Goal: Check status: Check status

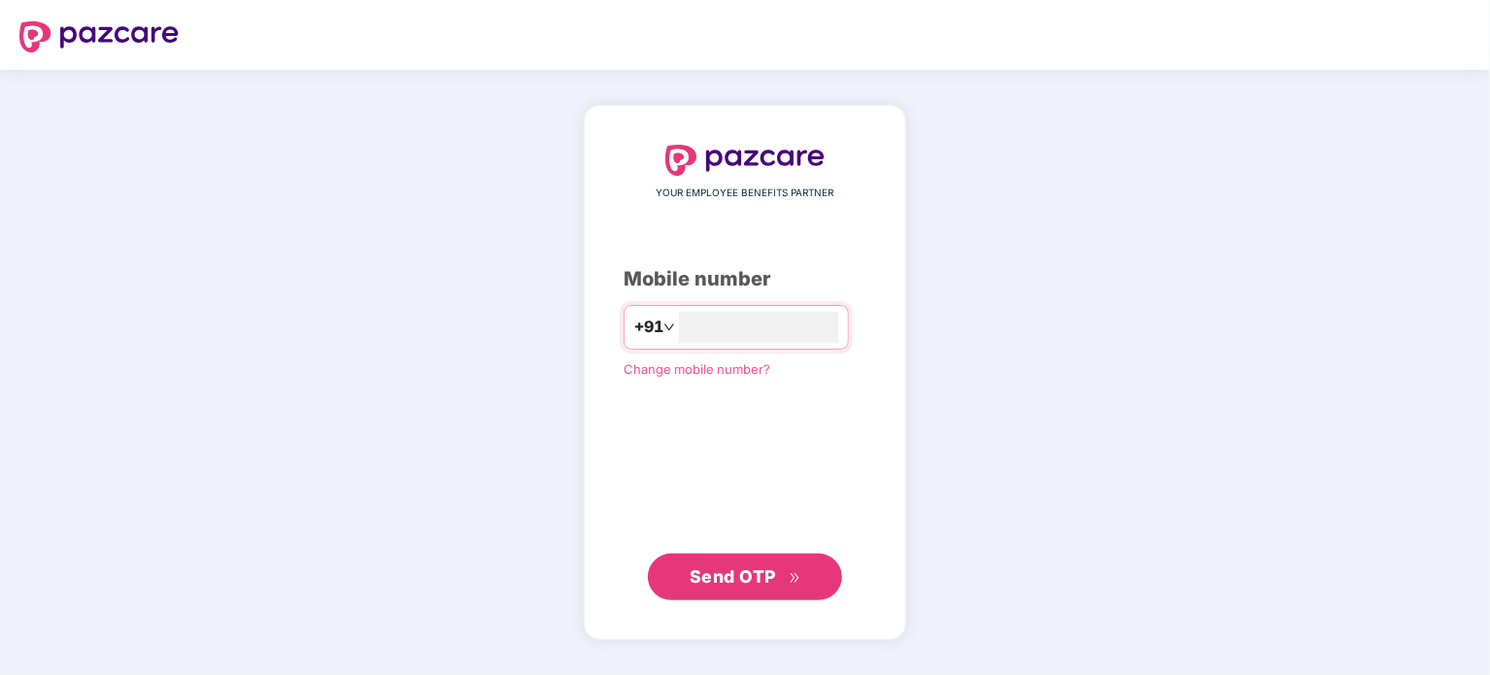
type input "**********"
click at [789, 585] on span "Send OTP" at bounding box center [746, 575] width 112 height 27
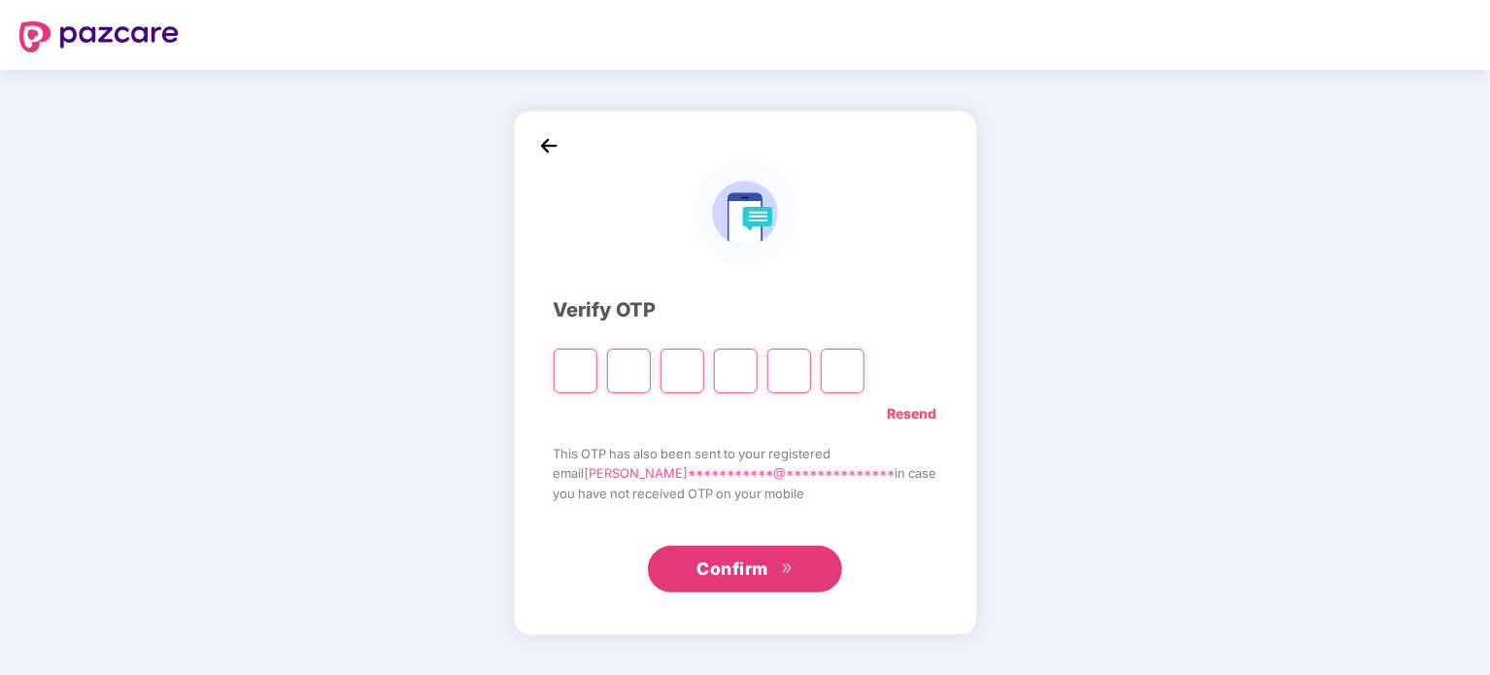
type input "*"
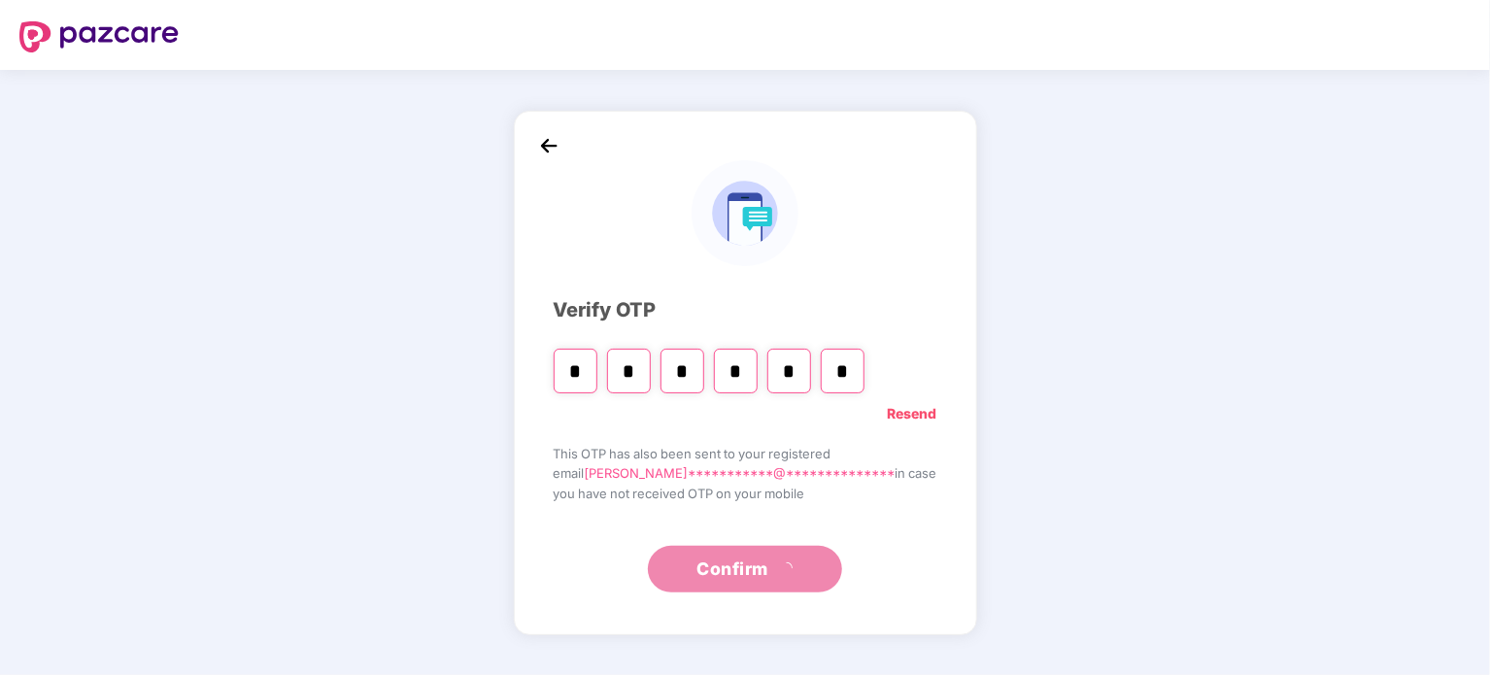
type input "*"
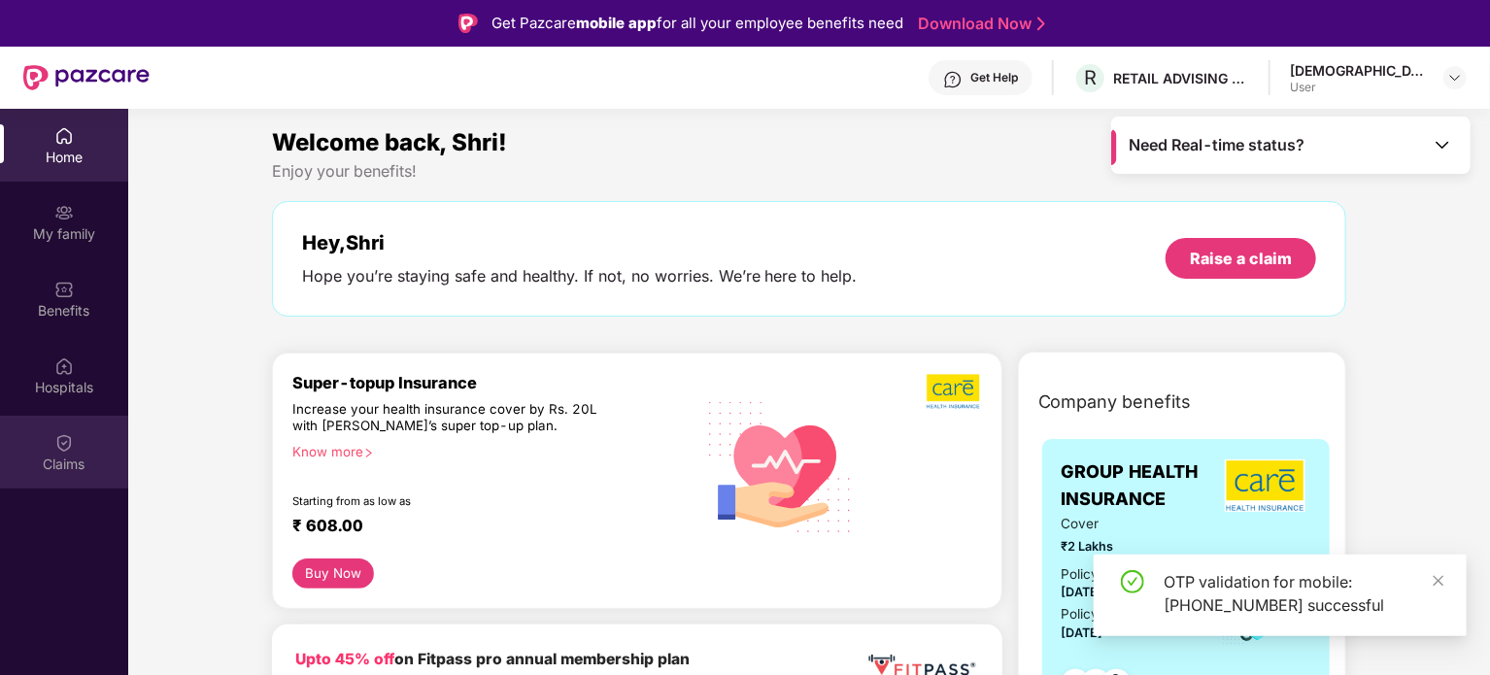
click at [89, 438] on div "Claims" at bounding box center [64, 452] width 128 height 73
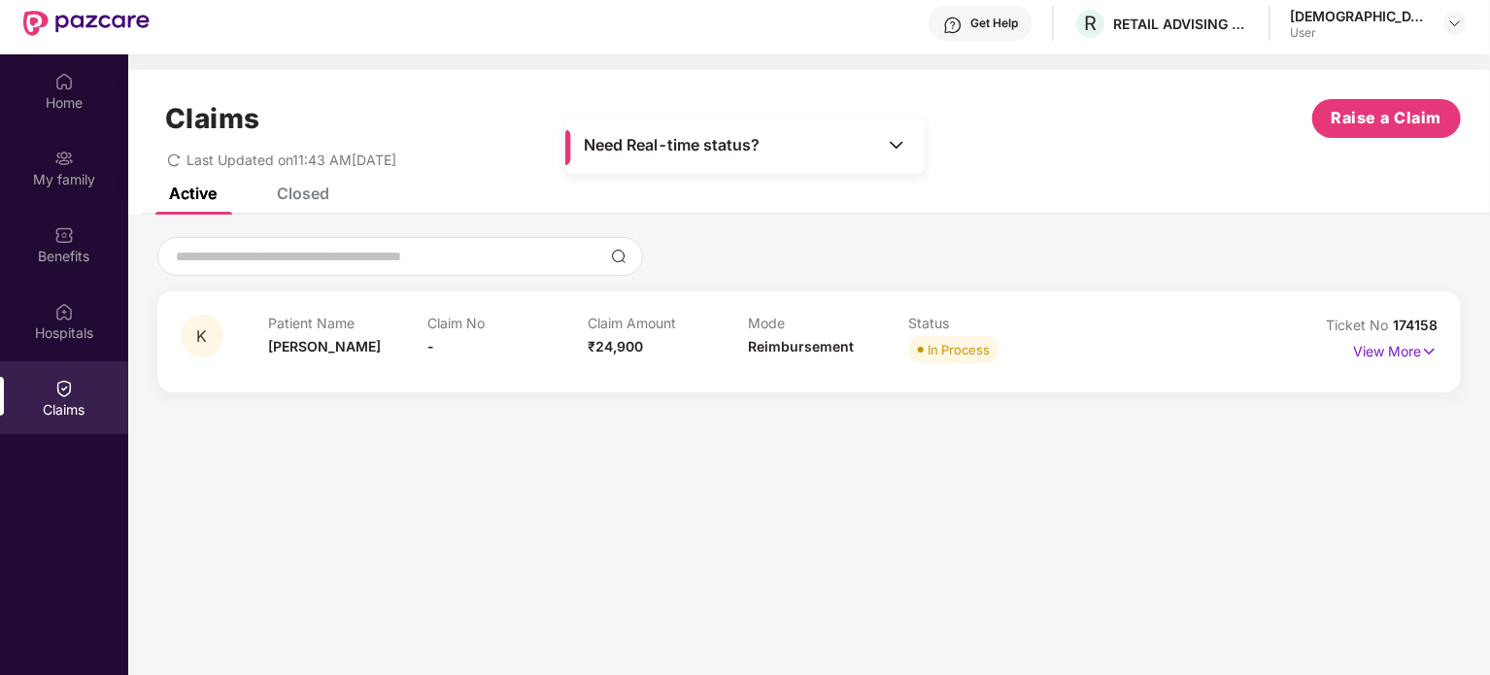
scroll to position [109, 0]
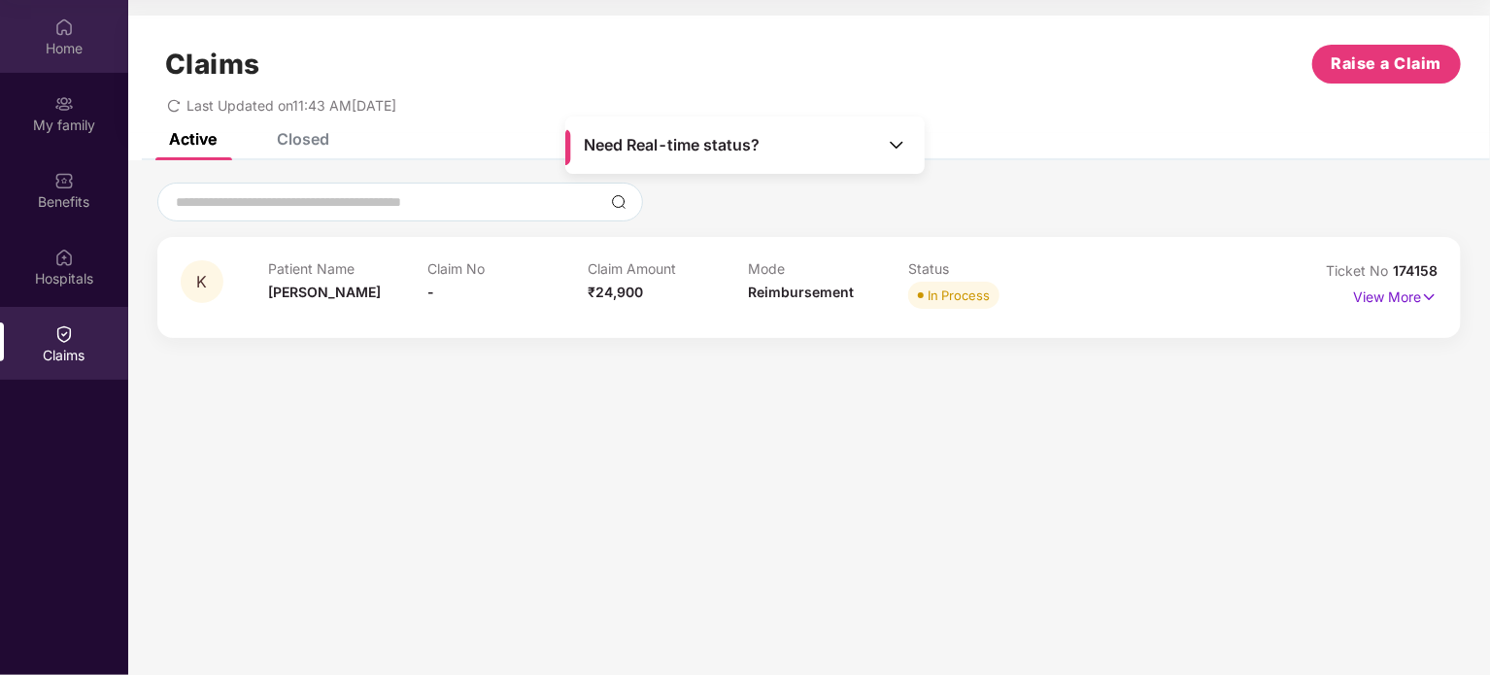
click at [67, 31] on img at bounding box center [63, 26] width 19 height 19
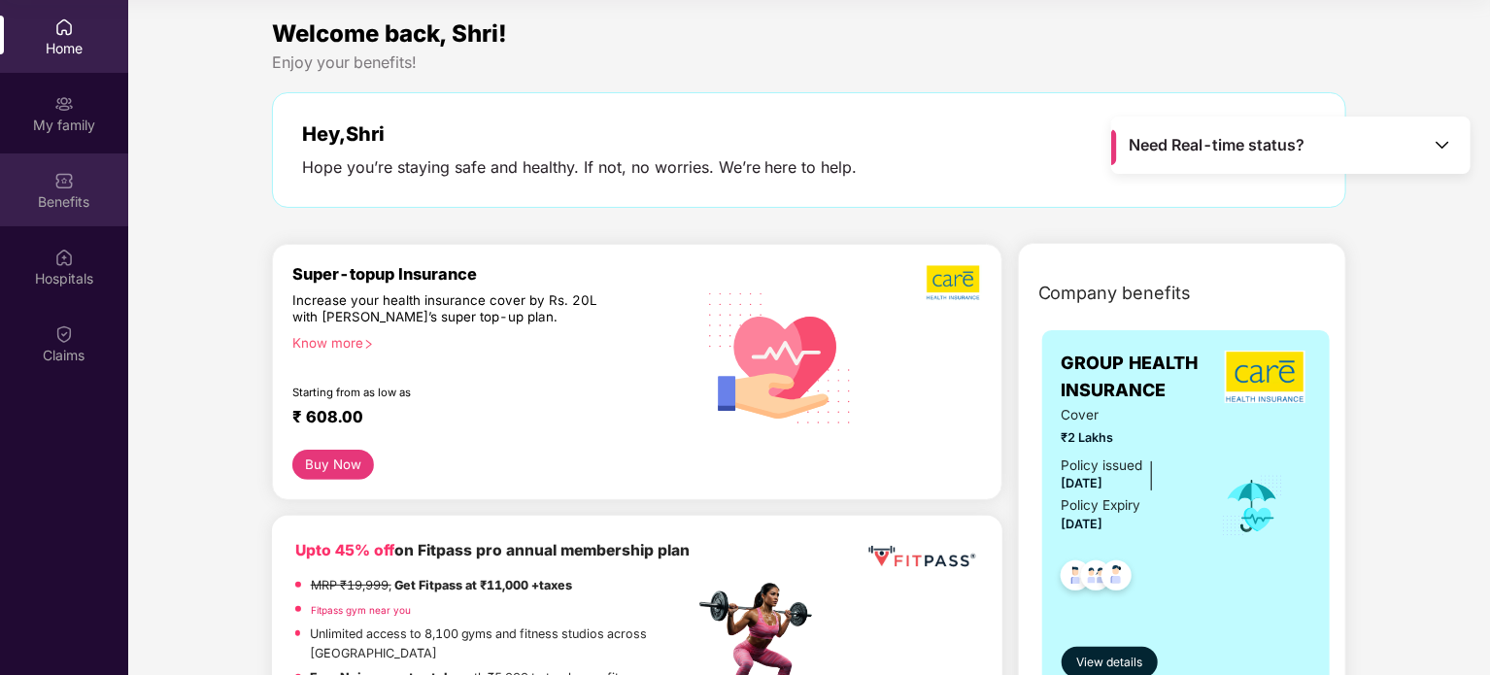
click at [75, 198] on div "Benefits" at bounding box center [64, 201] width 128 height 19
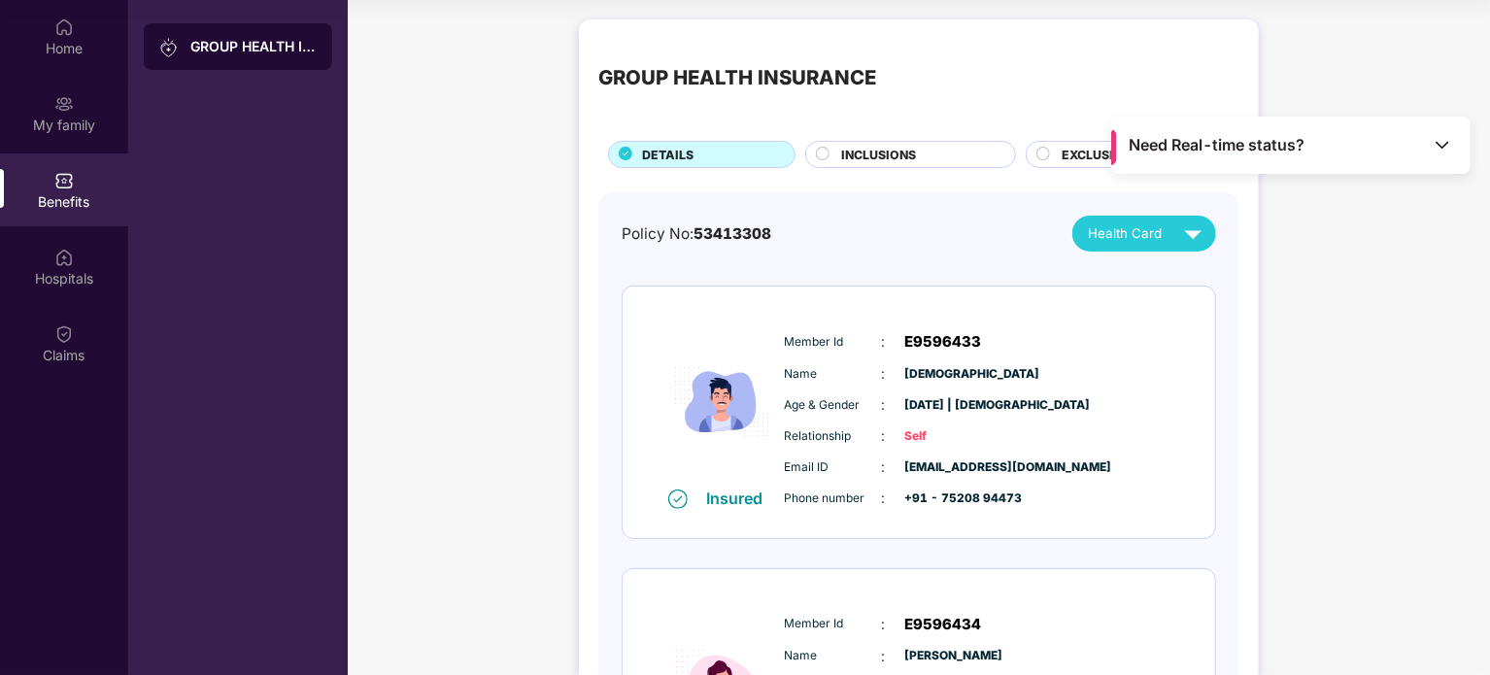
click at [1443, 151] on img at bounding box center [1442, 144] width 19 height 19
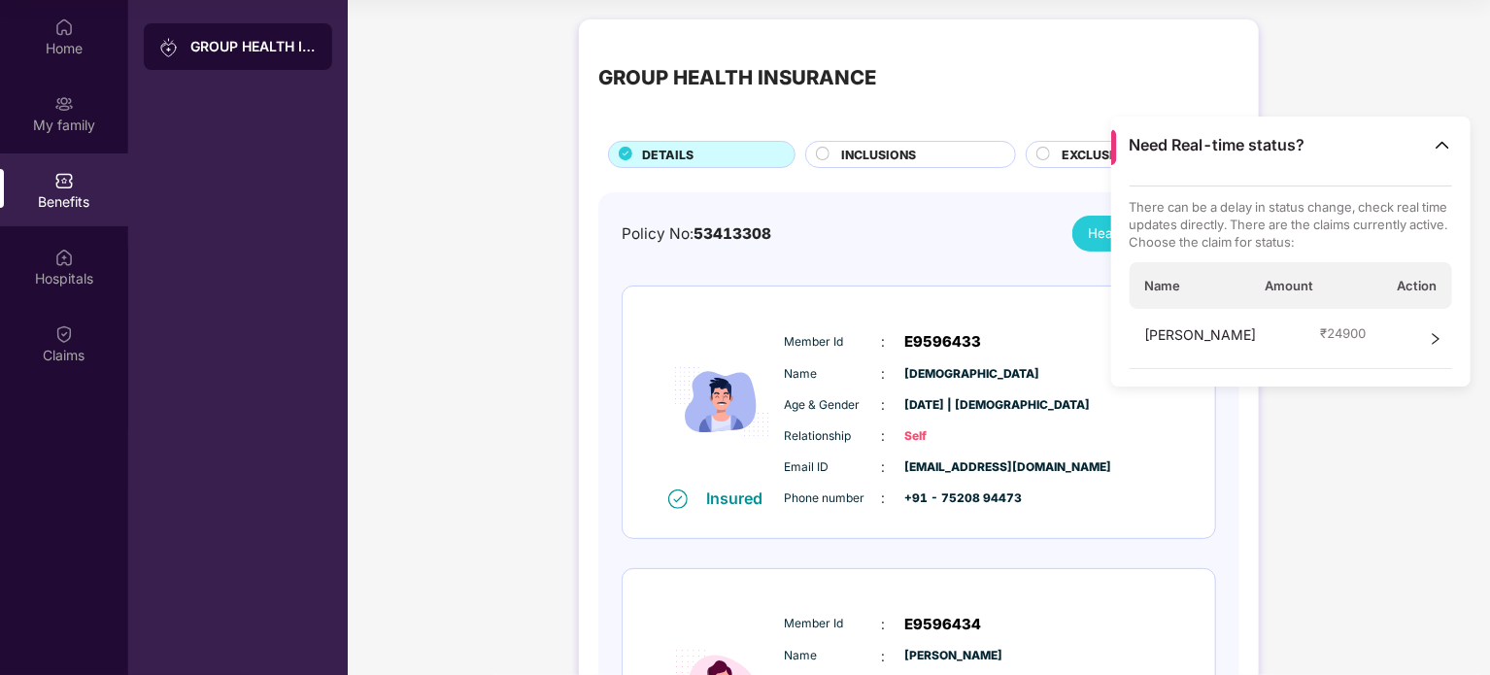
click at [1305, 456] on div "GROUP HEALTH INSURANCE DETAILS INCLUSIONS EXCLUSIONS Policy No: 53413308 Health…" at bounding box center [919, 617] width 1142 height 1214
click at [54, 43] on div "Home" at bounding box center [64, 48] width 128 height 19
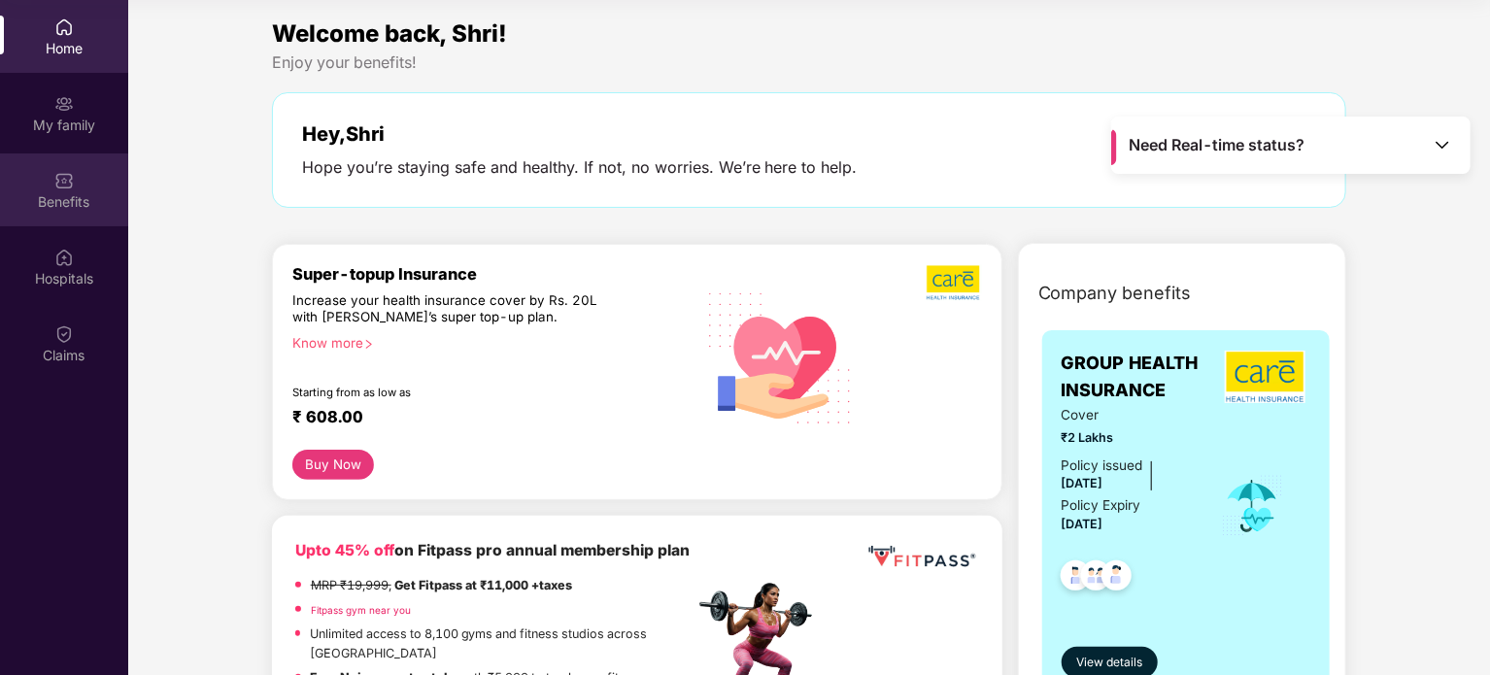
click at [82, 200] on div "Benefits" at bounding box center [64, 201] width 128 height 19
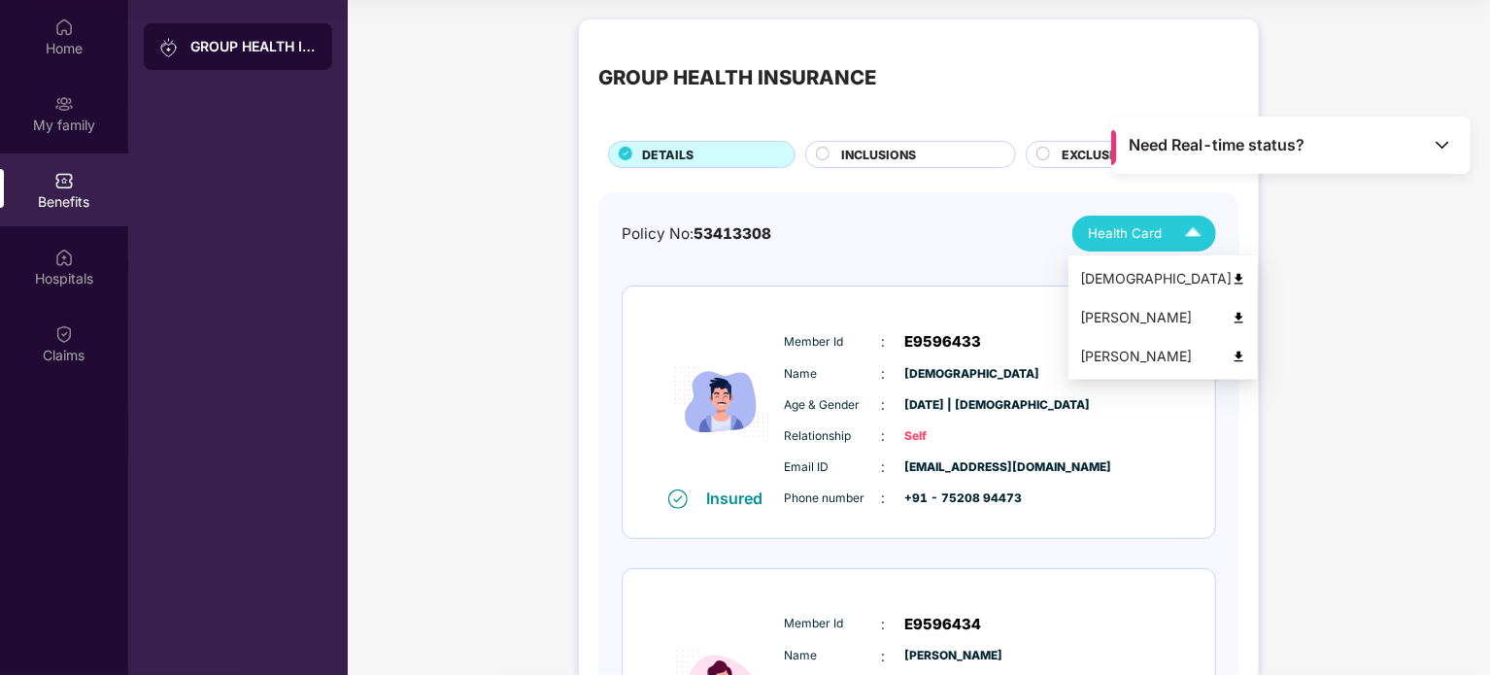
click at [1115, 237] on span "Health Card" at bounding box center [1125, 233] width 74 height 20
click at [1123, 271] on div "[DEMOGRAPHIC_DATA]" at bounding box center [1163, 278] width 166 height 21
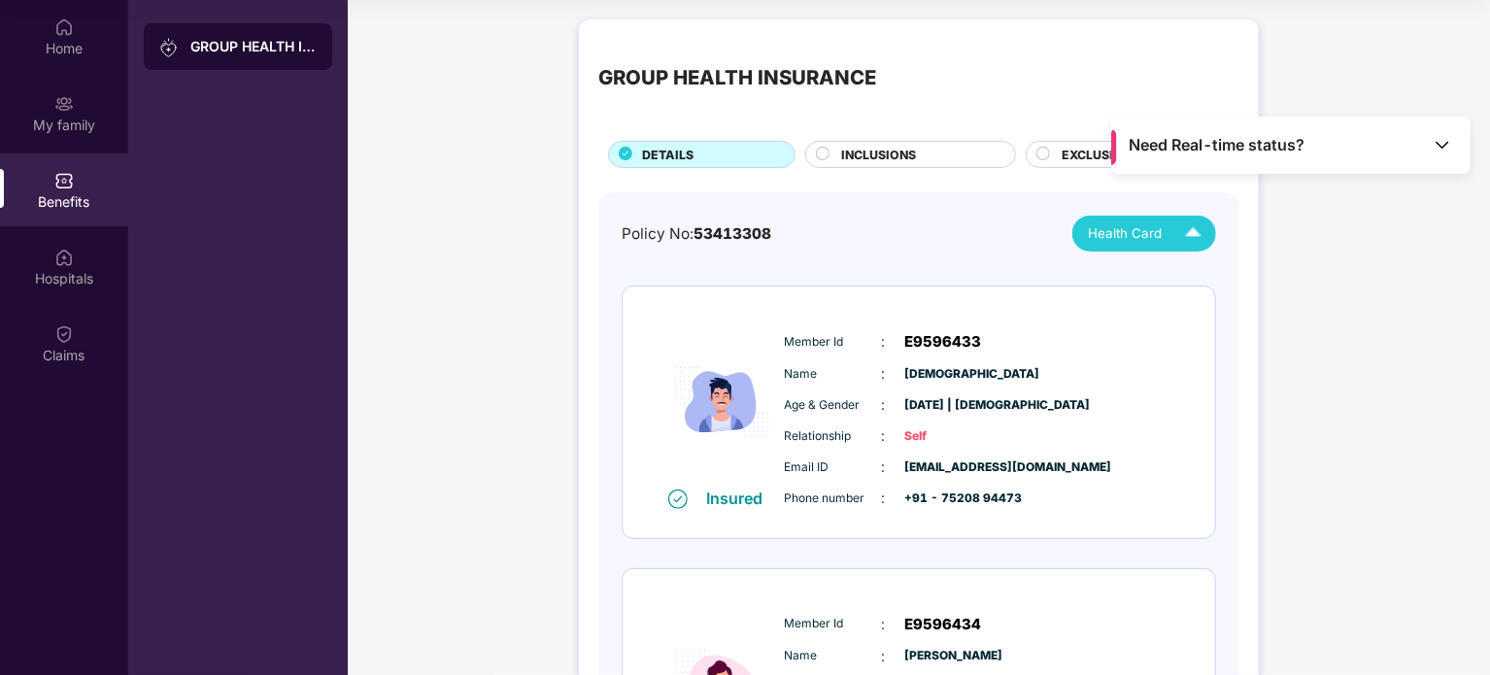
click at [1180, 147] on span "Need Real-time status?" at bounding box center [1218, 145] width 176 height 20
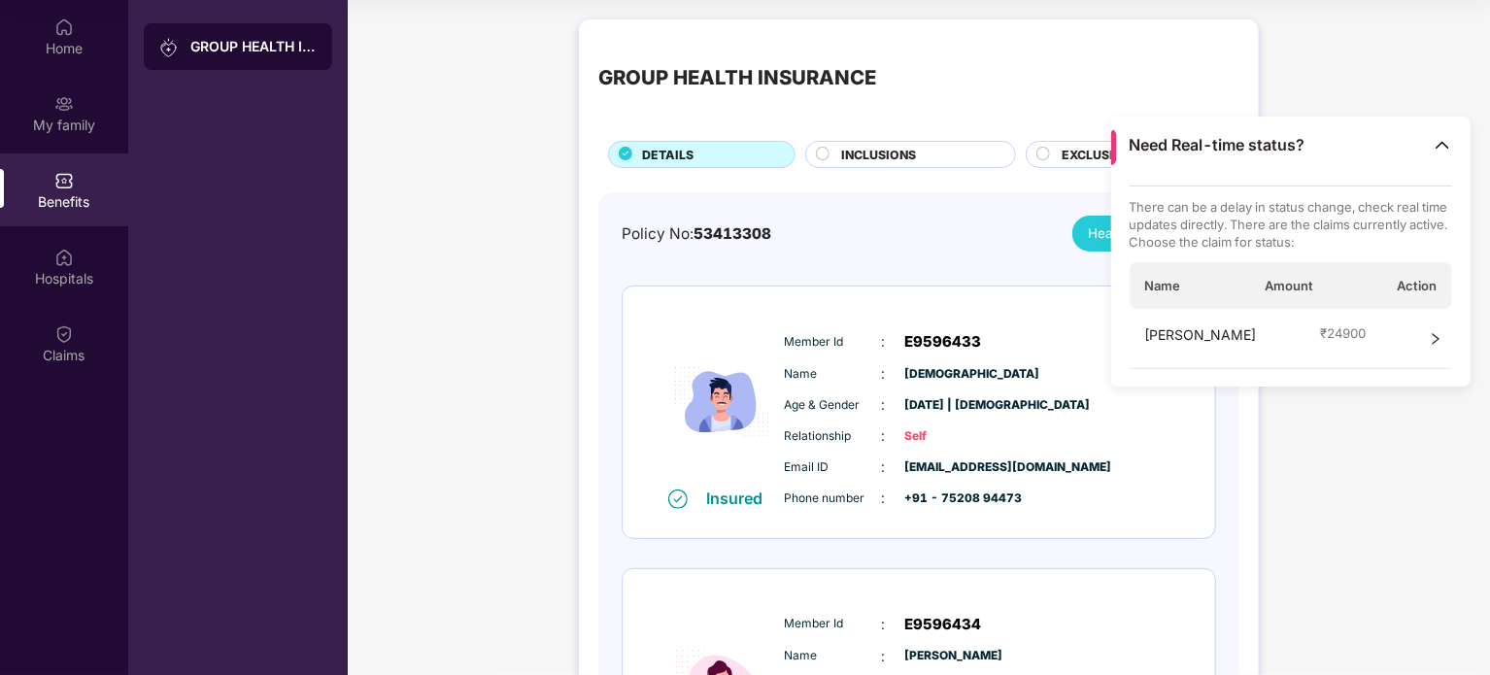
click at [1333, 332] on span "₹ 24900" at bounding box center [1343, 332] width 46 height 17
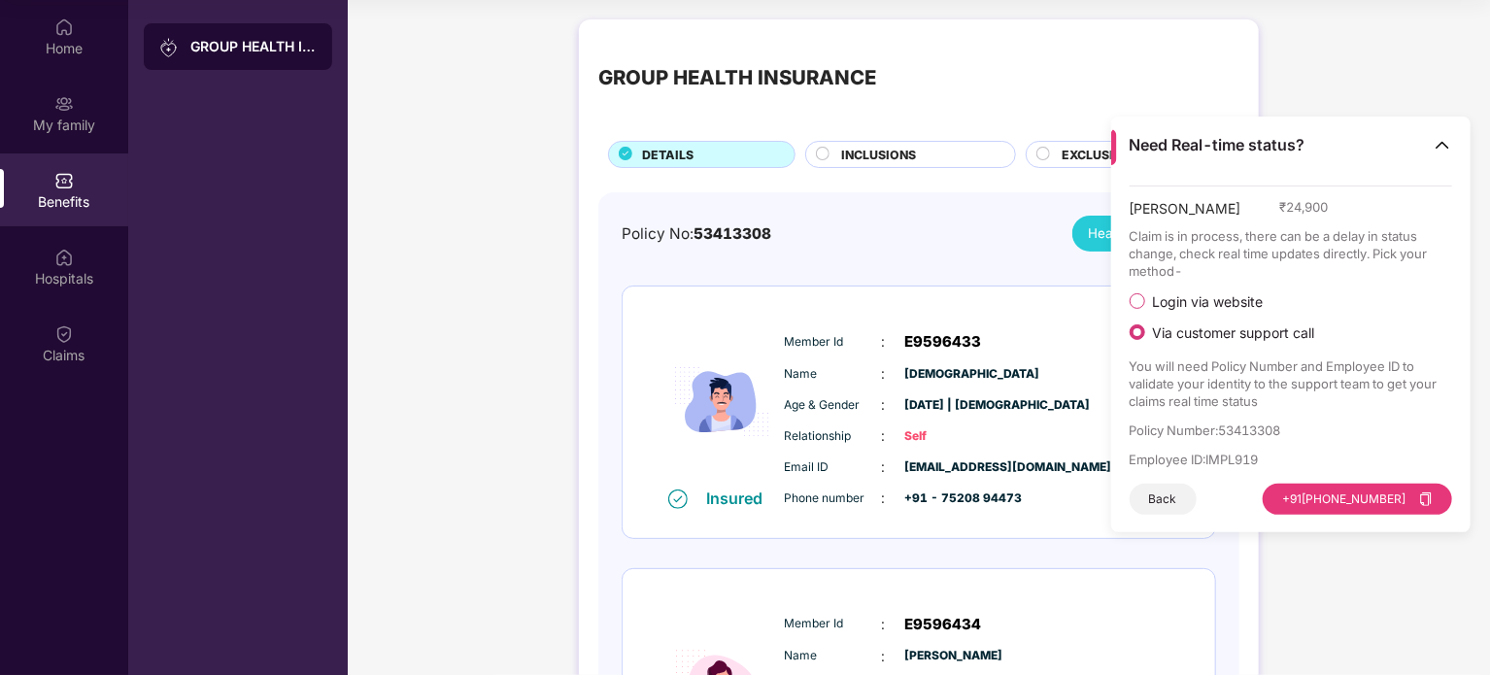
click at [1274, 423] on p "Policy Number : 53413308" at bounding box center [1291, 430] width 323 height 17
click at [1254, 459] on p "Employee ID : IMPL919" at bounding box center [1291, 459] width 323 height 17
click at [1247, 433] on p "Policy Number : 53413308" at bounding box center [1291, 430] width 323 height 17
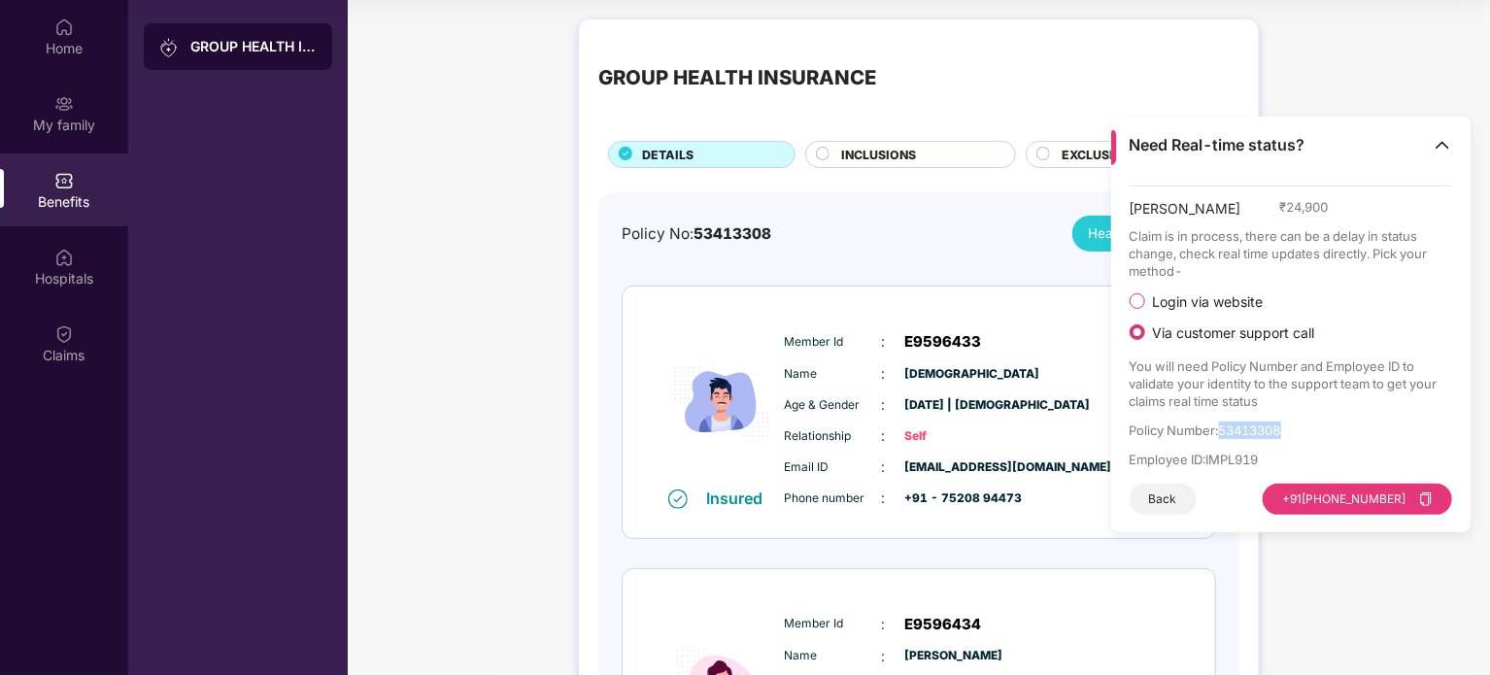
click at [1247, 433] on p "Policy Number : 53413308" at bounding box center [1291, 430] width 323 height 17
click at [1215, 427] on p "Policy Number : 53413308" at bounding box center [1291, 430] width 323 height 17
drag, startPoint x: 1215, startPoint y: 427, endPoint x: 1113, endPoint y: 422, distance: 102.1
click at [1113, 422] on div "[PERSON_NAME] ₹ 24,900 Claim is in process, there can be a delay in status chan…" at bounding box center [1290, 360] width 359 height 348
click at [1185, 397] on p "You will need Policy Number and Employee ID to validate your identity to the su…" at bounding box center [1291, 383] width 323 height 52
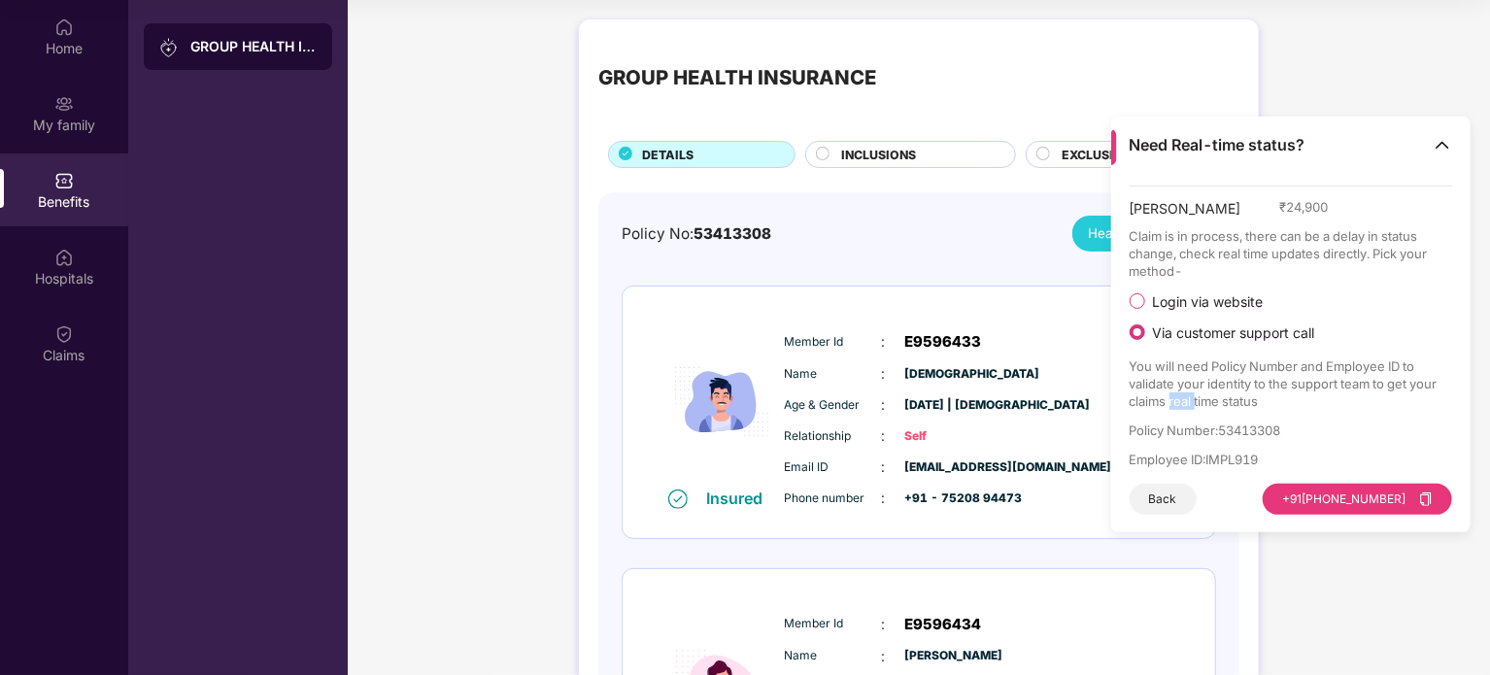
click at [1185, 397] on p "You will need Policy Number and Employee ID to validate your identity to the su…" at bounding box center [1291, 383] width 323 height 52
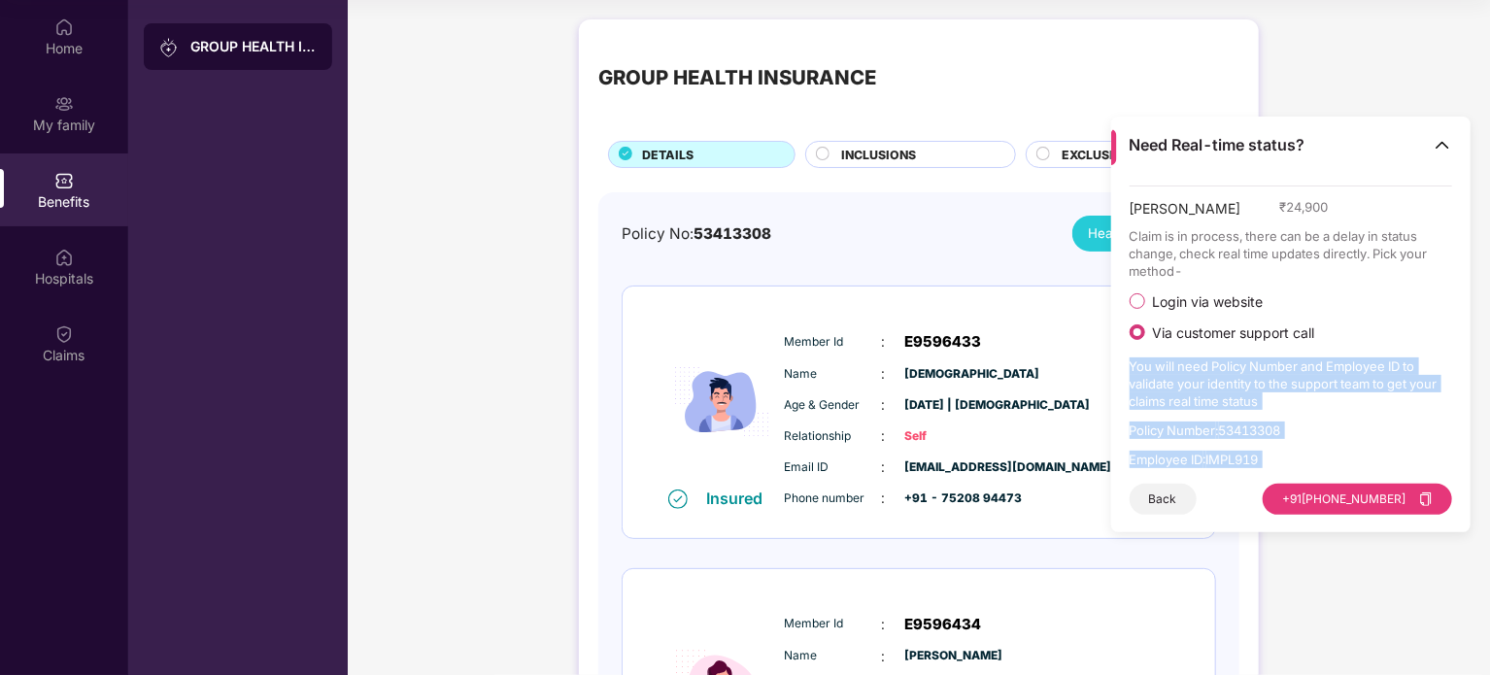
drag, startPoint x: 1185, startPoint y: 397, endPoint x: 1234, endPoint y: 459, distance: 79.5
click at [1234, 459] on div "[PERSON_NAME] ₹ 24,900 Claim is in process, there can be a delay in status chan…" at bounding box center [1291, 350] width 323 height 329
click at [1234, 459] on p "Employee ID : IMPL919" at bounding box center [1291, 459] width 323 height 17
drag, startPoint x: 1234, startPoint y: 459, endPoint x: 1147, endPoint y: 368, distance: 126.4
click at [1147, 368] on div "[PERSON_NAME] ₹ 24,900 Claim is in process, there can be a delay in status chan…" at bounding box center [1291, 350] width 323 height 329
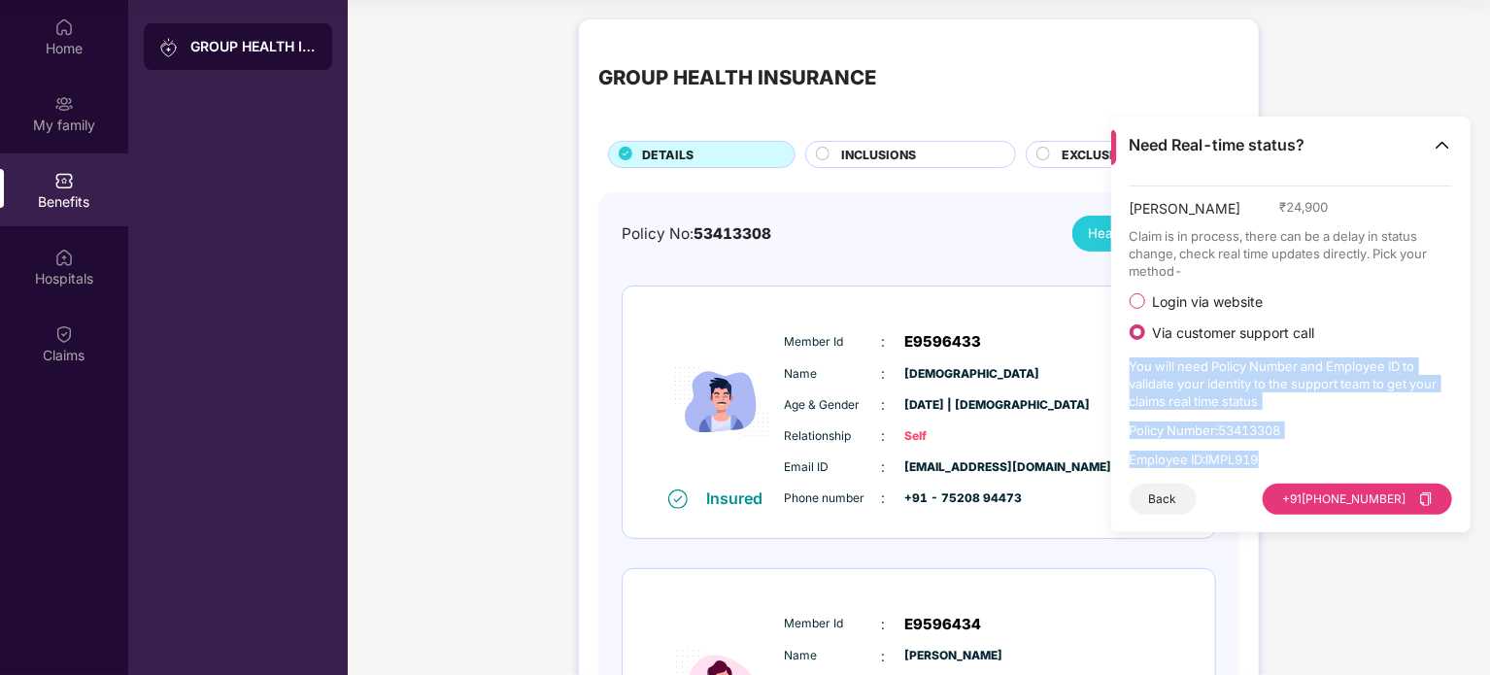
click at [1147, 368] on p "You will need Policy Number and Employee ID to validate your identity to the su…" at bounding box center [1291, 383] width 323 height 52
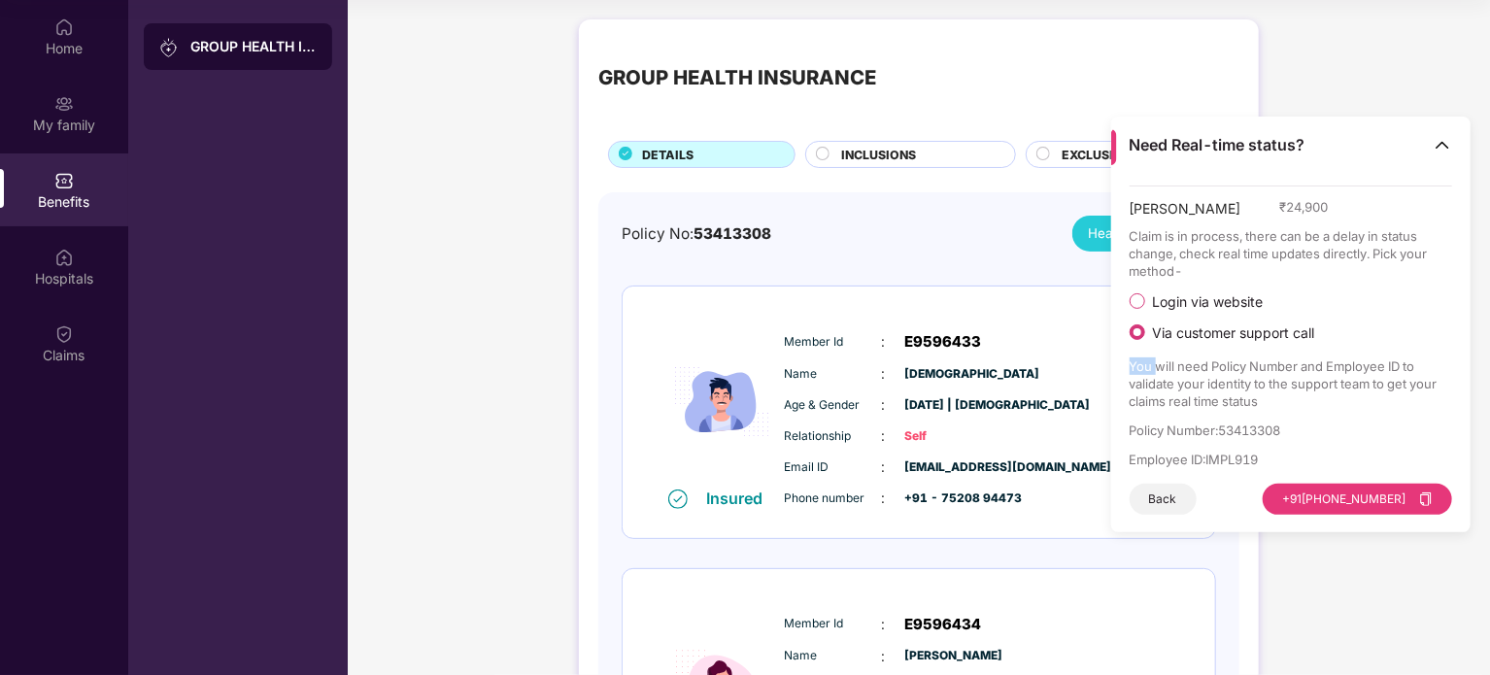
click at [1147, 368] on p "You will need Policy Number and Employee ID to validate your identity to the su…" at bounding box center [1291, 383] width 323 height 52
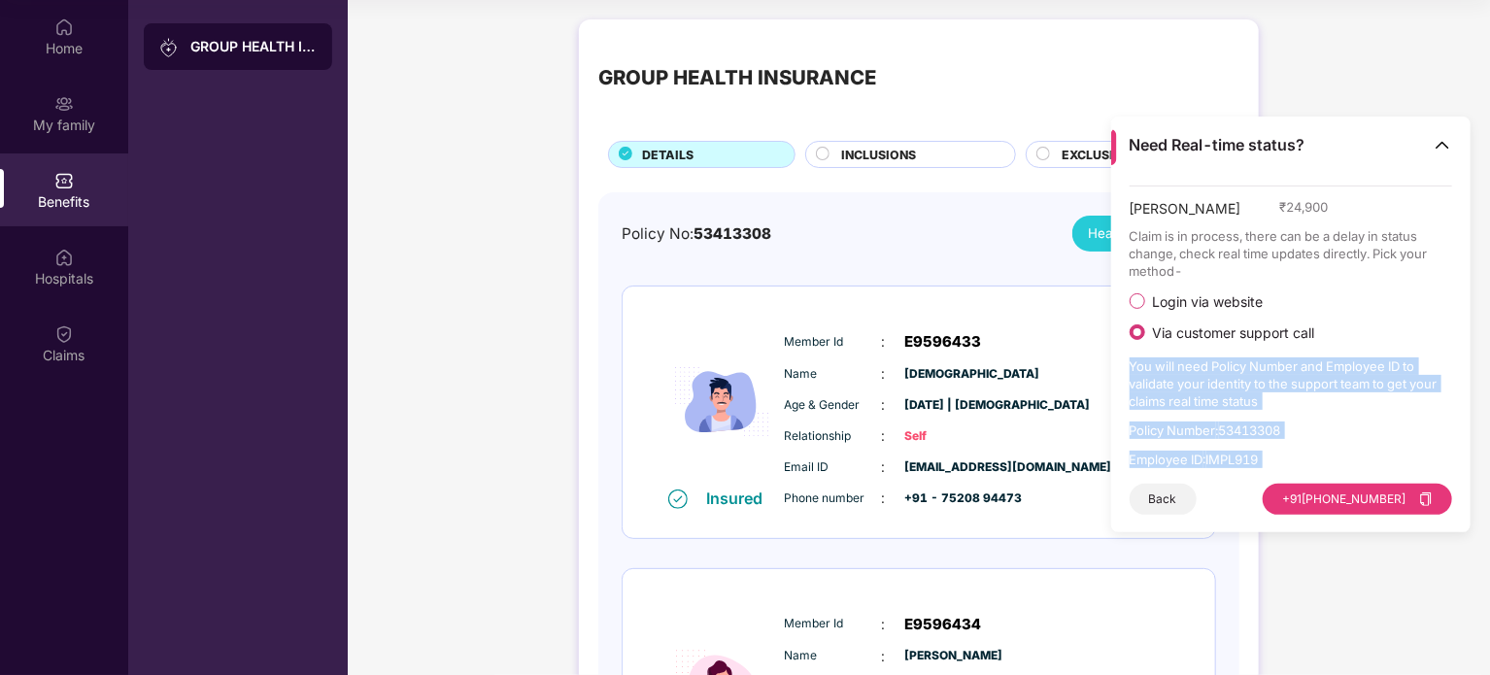
drag, startPoint x: 1147, startPoint y: 368, endPoint x: 1259, endPoint y: 455, distance: 141.2
click at [1259, 455] on div "[PERSON_NAME] ₹ 24,900 Claim is in process, there can be a delay in status chan…" at bounding box center [1291, 350] width 323 height 329
click at [1259, 455] on p "Employee ID : IMPL919" at bounding box center [1291, 459] width 323 height 17
drag, startPoint x: 1259, startPoint y: 455, endPoint x: 1138, endPoint y: 358, distance: 154.1
click at [1138, 358] on div "[PERSON_NAME] ₹ 24,900 Claim is in process, there can be a delay in status chan…" at bounding box center [1291, 350] width 323 height 329
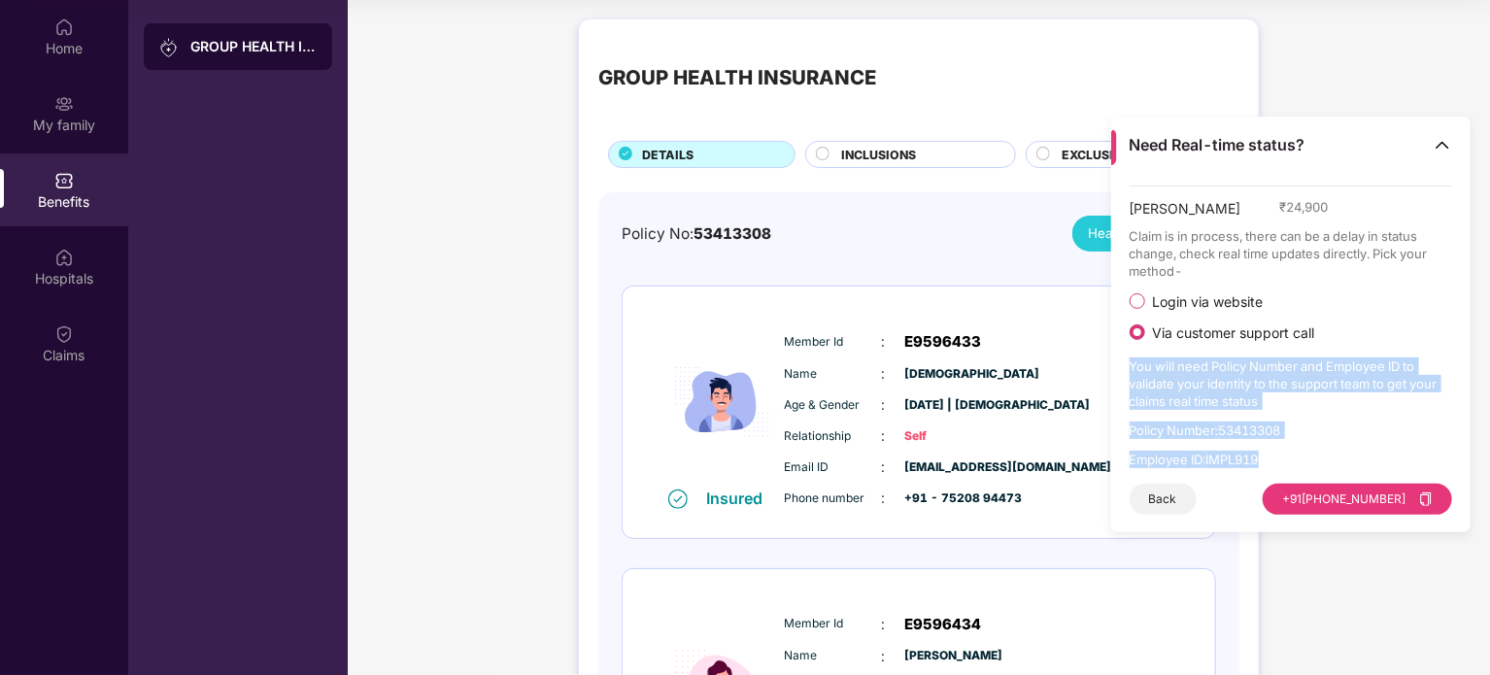
click at [1138, 358] on p "You will need Policy Number and Employee ID to validate your identity to the su…" at bounding box center [1291, 383] width 323 height 52
drag, startPoint x: 1138, startPoint y: 358, endPoint x: 1265, endPoint y: 456, distance: 159.9
click at [1265, 456] on div "[PERSON_NAME] ₹ 24,900 Claim is in process, there can be a delay in status chan…" at bounding box center [1291, 350] width 323 height 329
click at [1245, 464] on p "Employee ID : IMPL919" at bounding box center [1291, 459] width 323 height 17
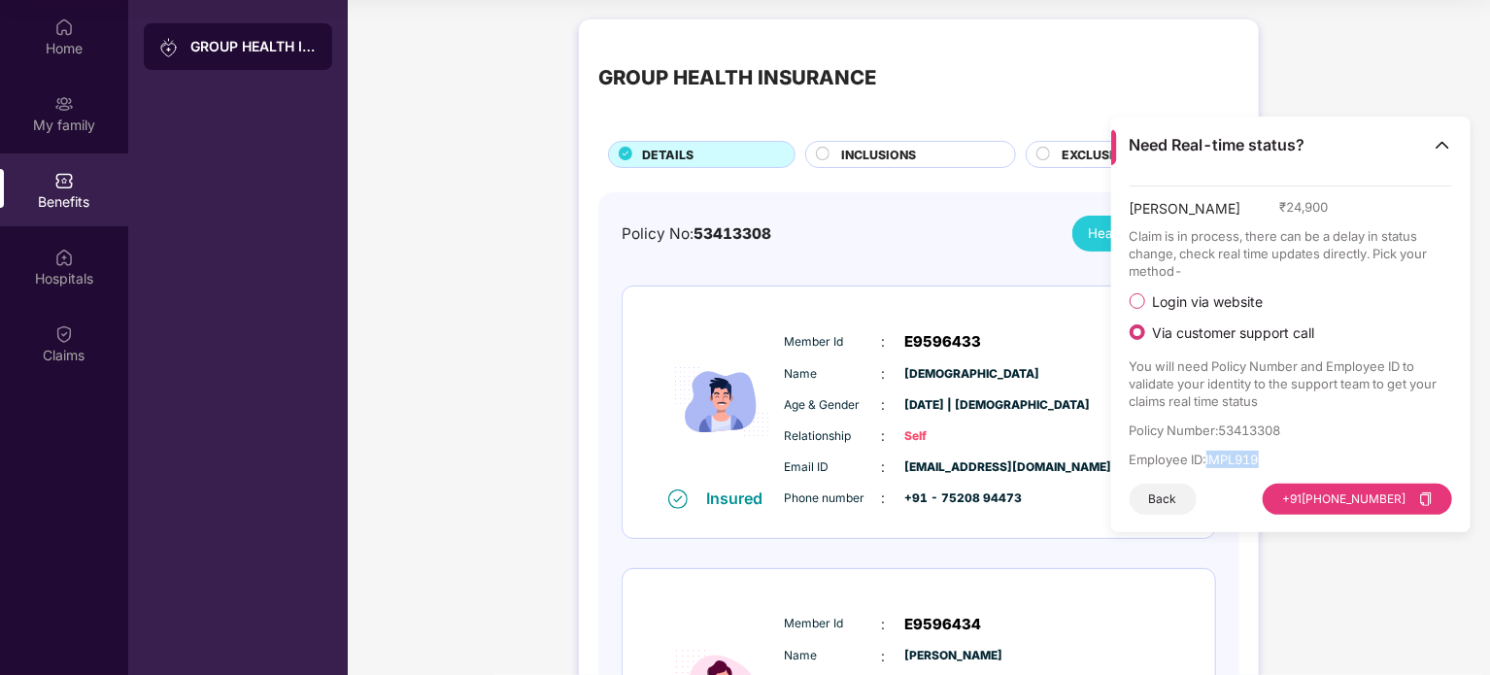
click at [1245, 464] on p "Employee ID : IMPL919" at bounding box center [1291, 459] width 323 height 17
click at [1226, 460] on p "Employee ID : IMPL919" at bounding box center [1291, 459] width 323 height 17
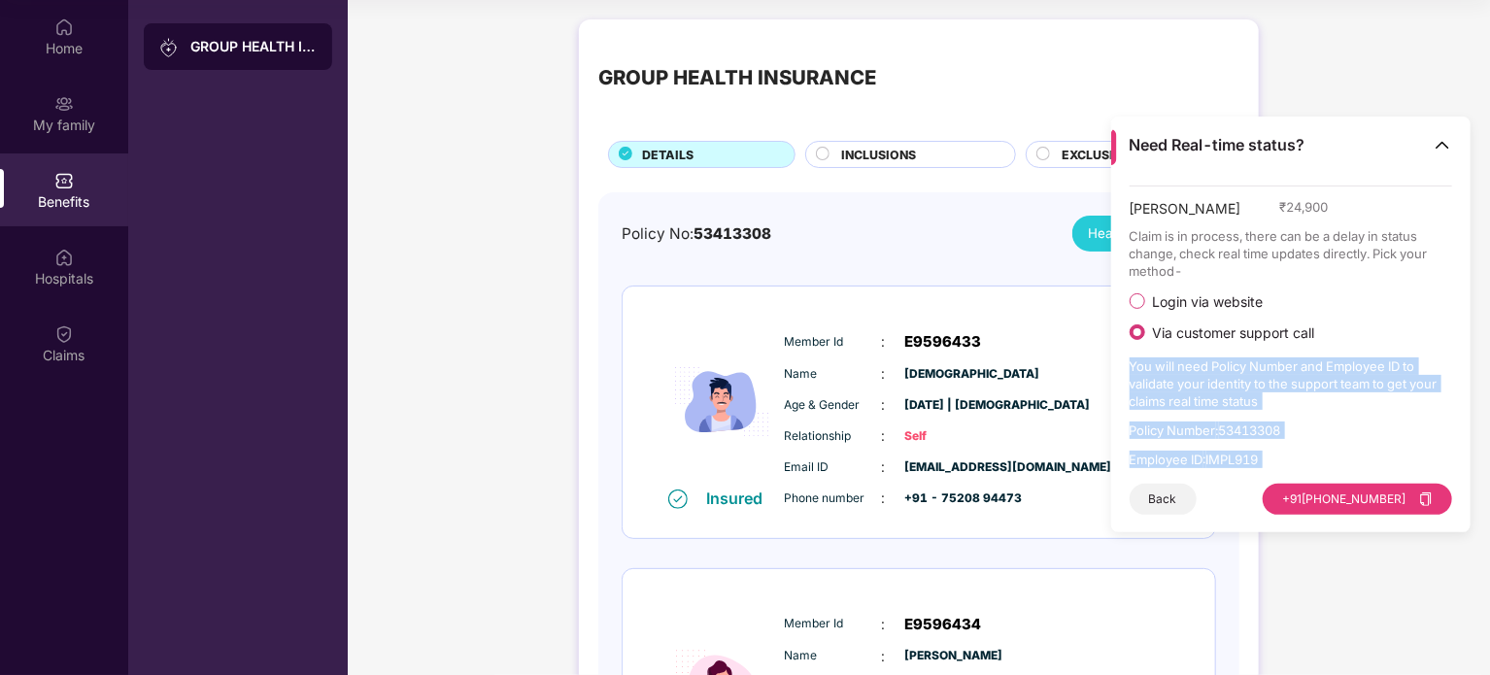
drag, startPoint x: 1226, startPoint y: 460, endPoint x: 1148, endPoint y: 367, distance: 121.4
click at [1148, 367] on div "[PERSON_NAME] ₹ 24,900 Claim is in process, there can be a delay in status chan…" at bounding box center [1291, 350] width 323 height 329
